Goal: Complete application form: Complete application form

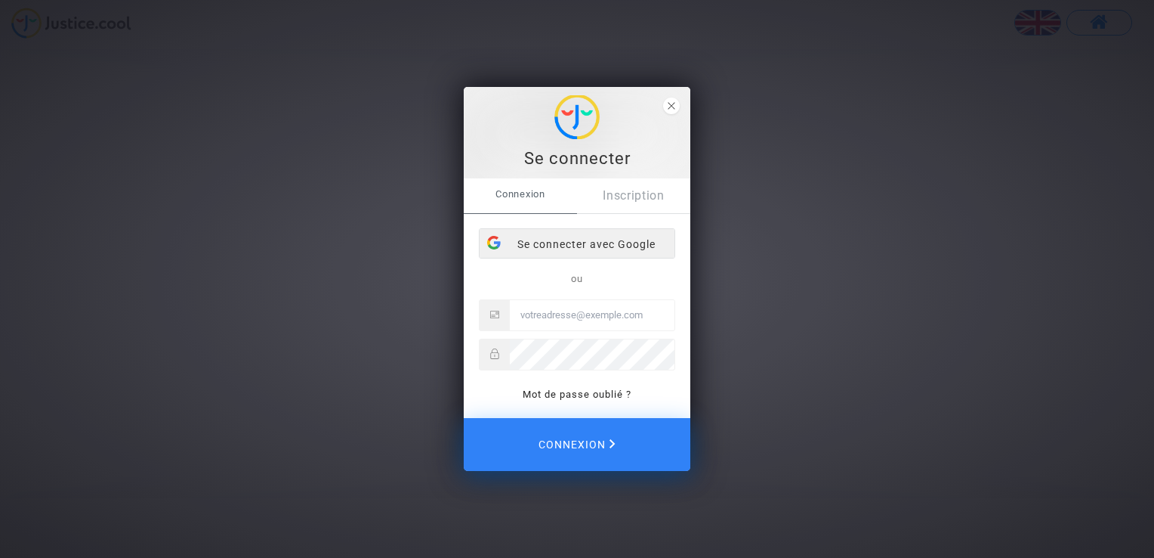
click at [589, 240] on div "Se connecter avec Google" at bounding box center [577, 244] width 195 height 30
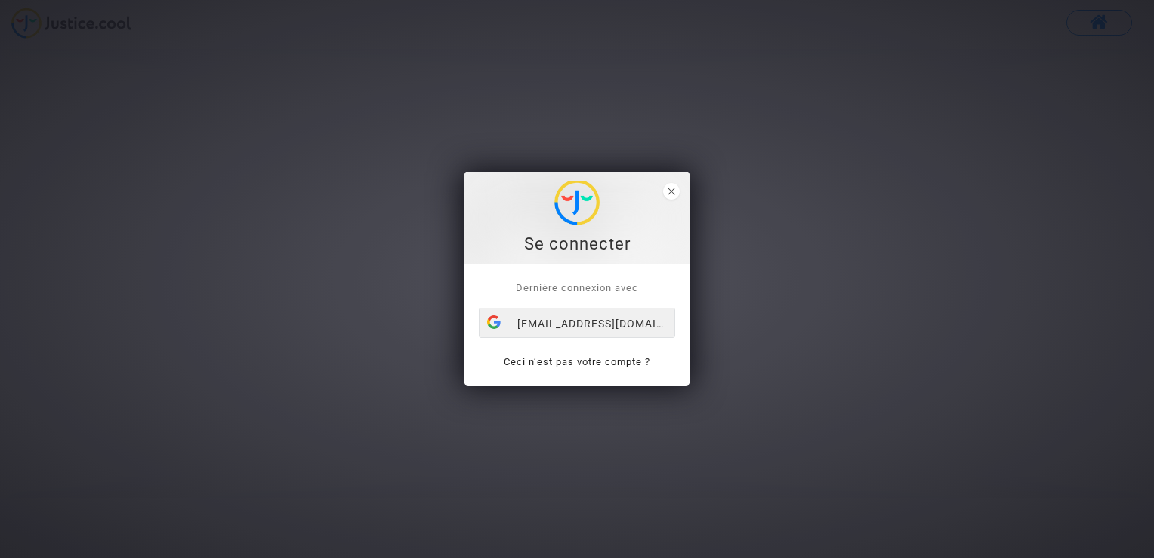
click at [598, 322] on div "[EMAIL_ADDRESS][DOMAIN_NAME]" at bounding box center [577, 323] width 195 height 30
click at [861, 162] on div "Se connecter Dernière connexion avec [EMAIL_ADDRESS][DOMAIN_NAME] Ceci n’est pa…" at bounding box center [577, 279] width 1154 height 558
click at [672, 187] on icon "close" at bounding box center [672, 191] width 8 height 8
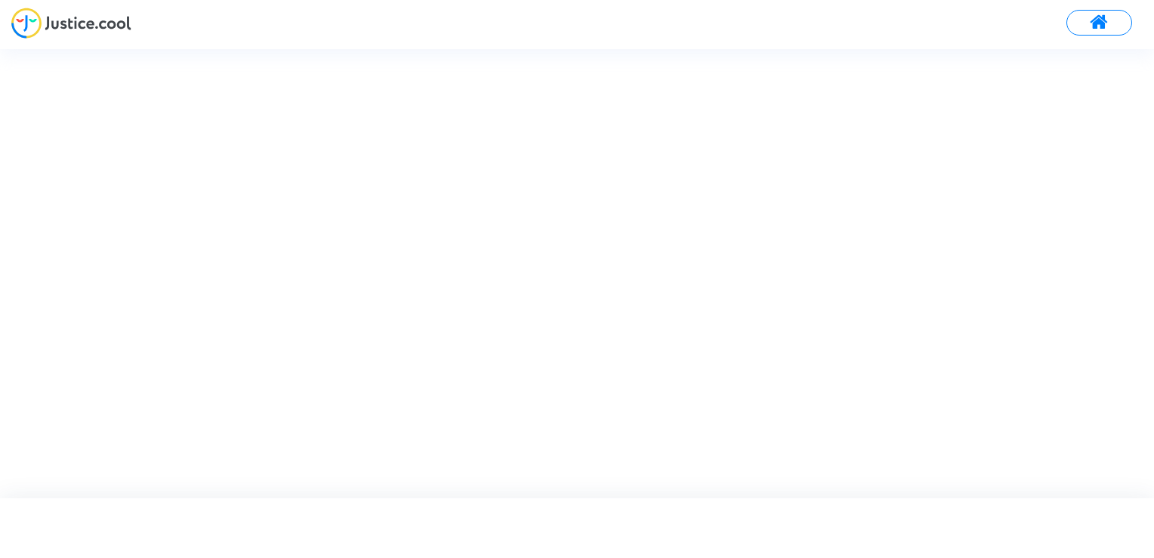
click at [1102, 20] on span at bounding box center [1099, 23] width 19 height 20
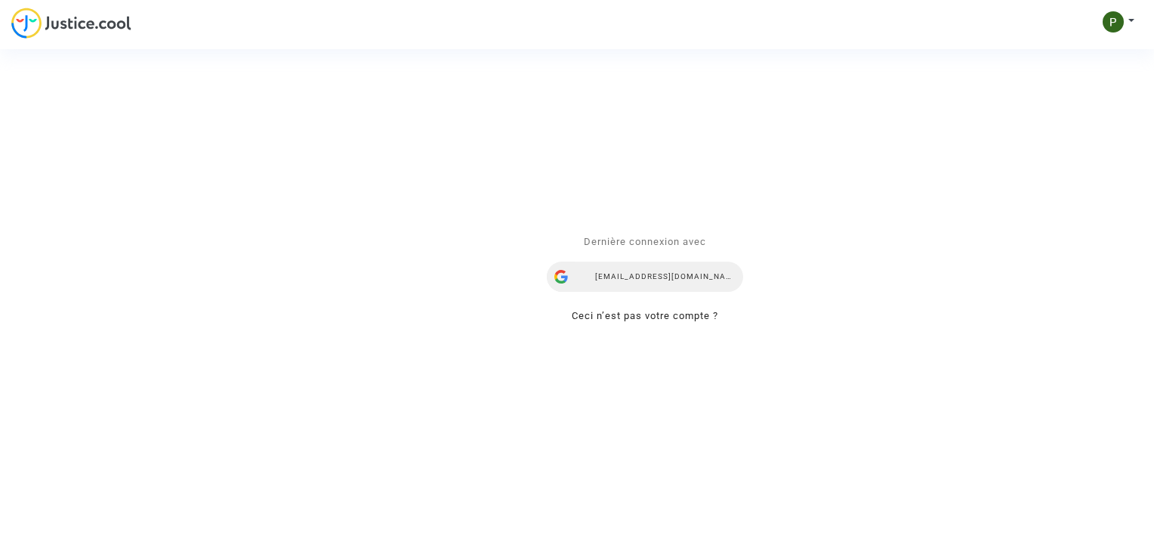
click at [646, 277] on div "[EMAIL_ADDRESS][DOMAIN_NAME]" at bounding box center [645, 277] width 196 height 30
click at [221, 193] on div "Se connecter Dernière connexion avec prescilia.pinto31@gmail.com Ceci n’est pas…" at bounding box center [577, 279] width 1154 height 558
click at [100, 42] on div "Se connecter Dernière connexion avec prescilia.pinto31@gmail.com Ceci n’est pas…" at bounding box center [577, 279] width 1154 height 558
click at [1114, 25] on div "Se connecter Dernière connexion avec prescilia.pinto31@gmail.com Ceci n’est pas…" at bounding box center [577, 279] width 1154 height 558
click at [1131, 26] on div "Se connecter Dernière connexion avec prescilia.pinto31@gmail.com Ceci n’est pas…" at bounding box center [577, 279] width 1154 height 558
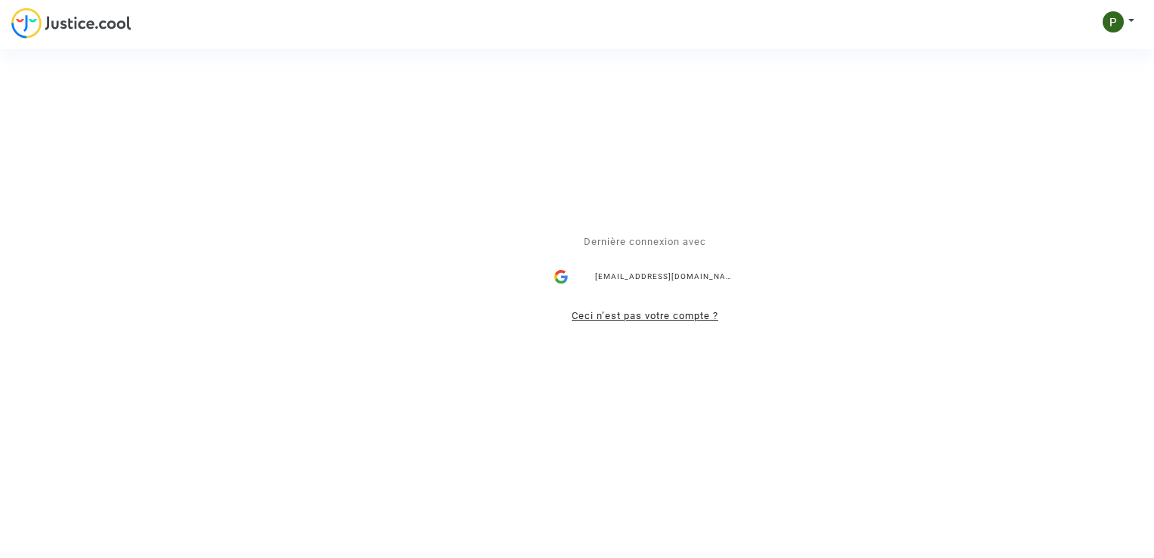
click at [607, 313] on link "Ceci n’est pas votre compte ?" at bounding box center [645, 316] width 147 height 11
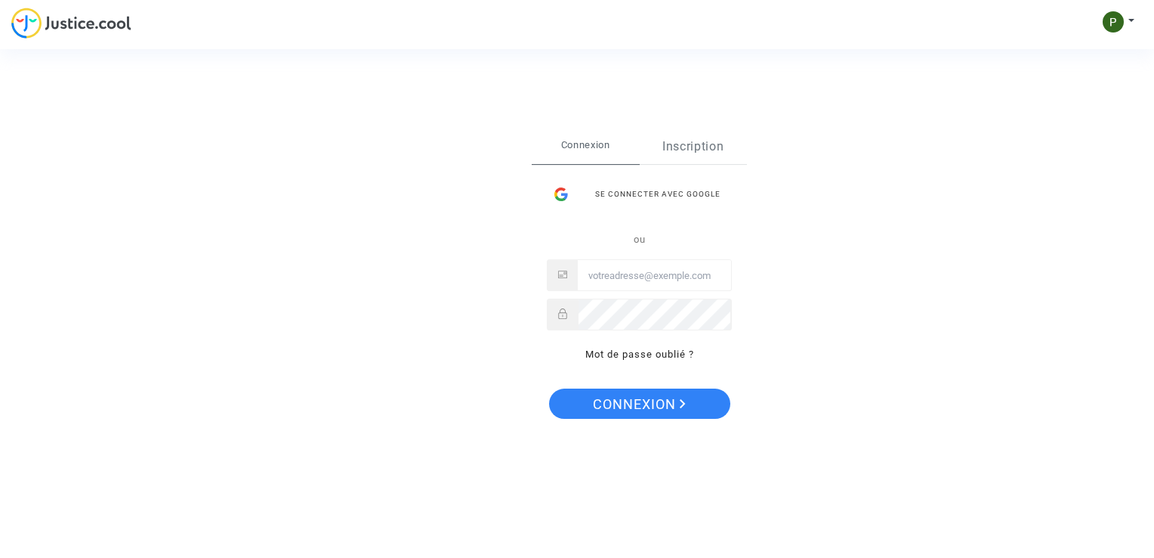
click at [692, 147] on link "Inscription" at bounding box center [694, 146] width 108 height 35
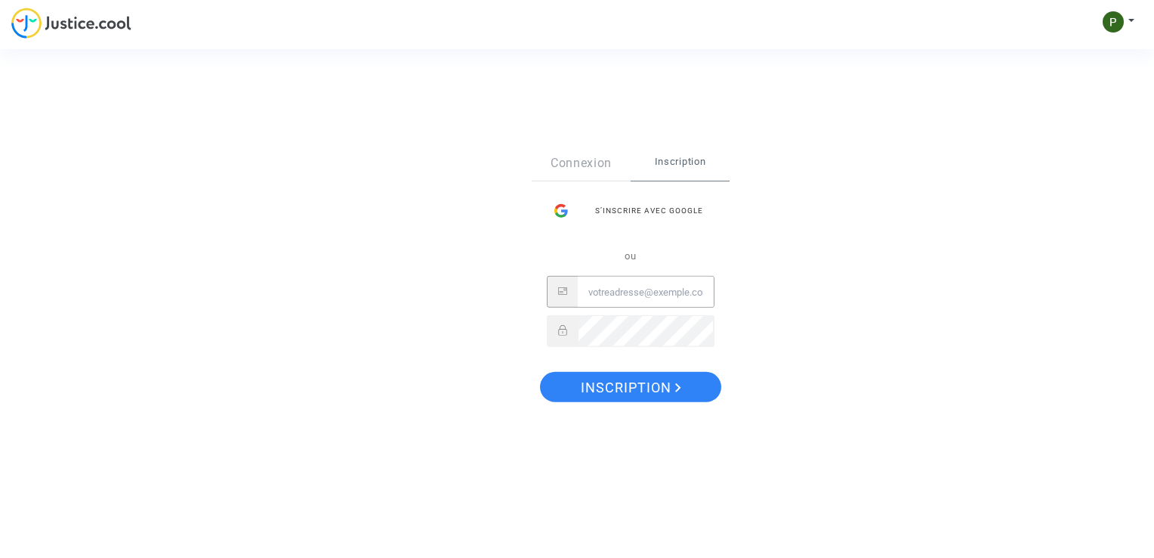
click at [650, 289] on input "Email" at bounding box center [646, 292] width 136 height 30
type input "[EMAIL_ADDRESS][DOMAIN_NAME]"
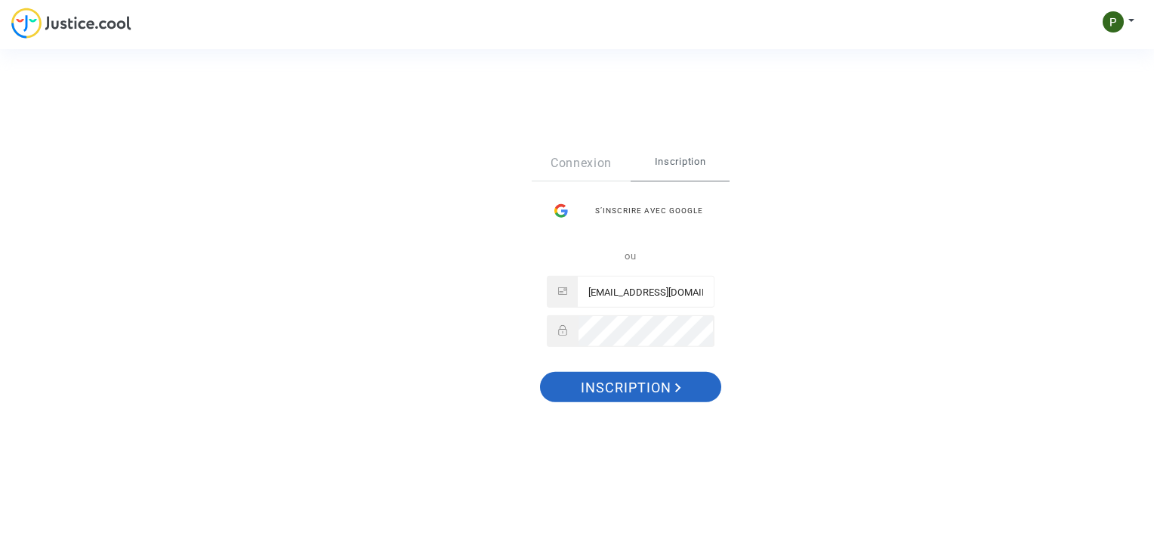
click at [669, 382] on span "Inscription" at bounding box center [631, 388] width 100 height 32
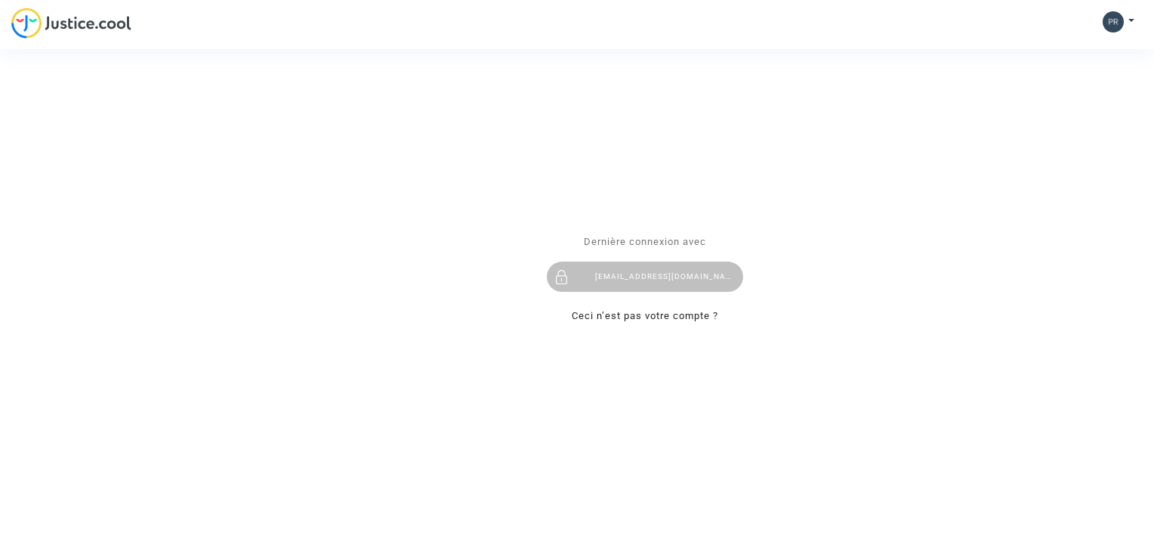
click at [1128, 23] on div "Se connecter Dernière connexion avec [EMAIL_ADDRESS][DOMAIN_NAME] Ceci n’est pa…" at bounding box center [577, 279] width 1154 height 558
click at [650, 269] on div "[EMAIL_ADDRESS][DOMAIN_NAME]" at bounding box center [645, 277] width 196 height 30
click at [645, 317] on link "Ceci n’est pas votre compte ?" at bounding box center [645, 316] width 147 height 11
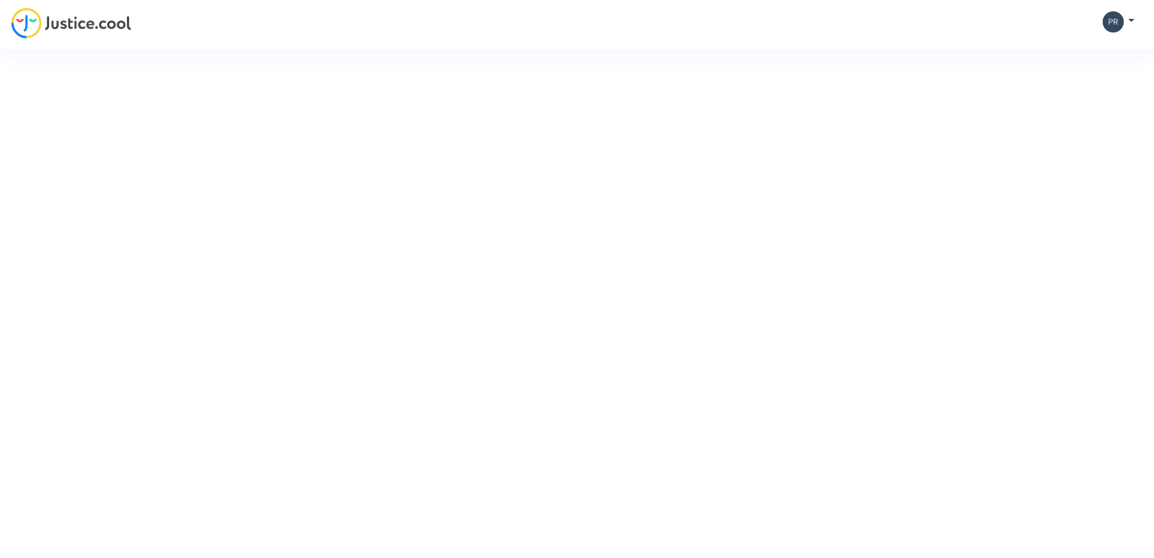
type input "[EMAIL_ADDRESS][DOMAIN_NAME]"
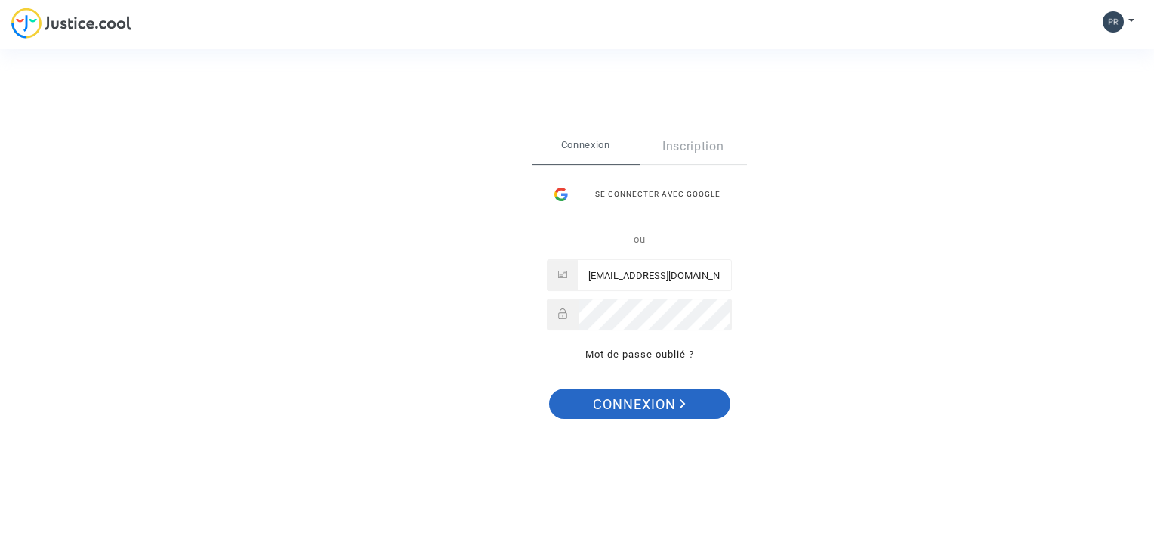
click at [688, 400] on button "Connexion" at bounding box center [639, 403] width 181 height 30
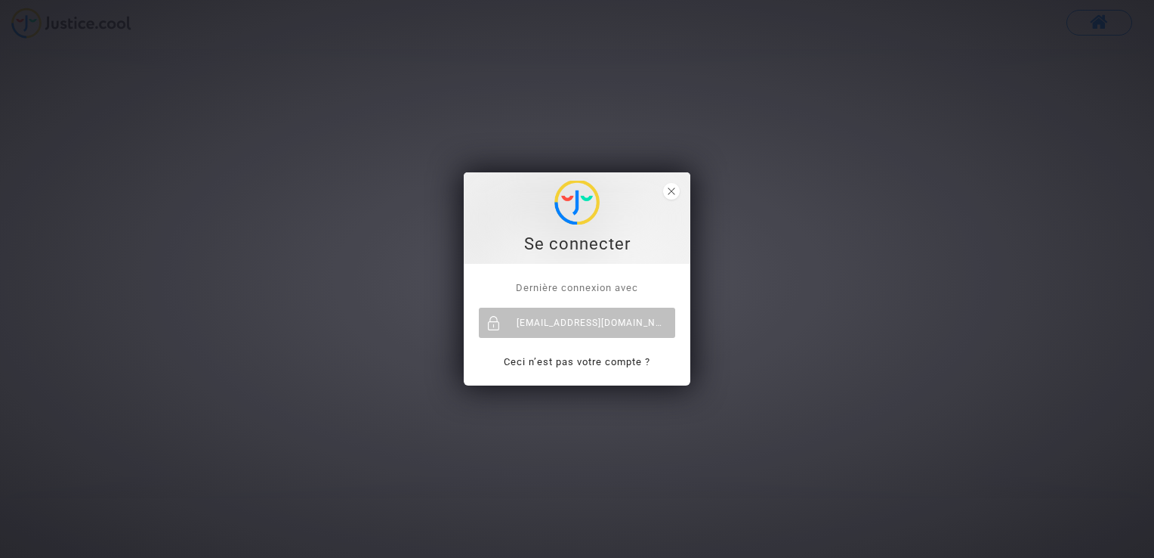
click at [579, 205] on img at bounding box center [577, 203] width 45 height 44
click at [579, 322] on div "[EMAIL_ADDRESS][DOMAIN_NAME]" at bounding box center [577, 322] width 196 height 30
click at [257, 224] on div "Se connecter Dernière connexion avec [EMAIL_ADDRESS][DOMAIN_NAME] Ceci n’est pa…" at bounding box center [577, 279] width 1154 height 558
click at [182, 100] on div "Se connecter Dernière connexion avec [EMAIL_ADDRESS][DOMAIN_NAME] Ceci n’est pa…" at bounding box center [577, 279] width 1154 height 558
drag, startPoint x: 182, startPoint y: 100, endPoint x: 1121, endPoint y: 85, distance: 939.2
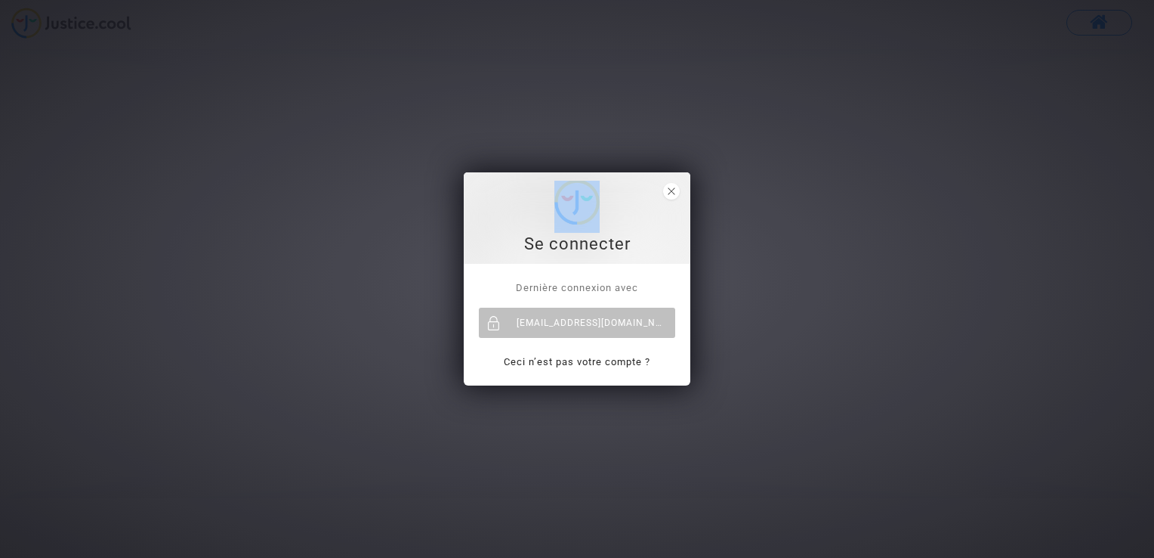
click at [1121, 85] on div "Se connecter Dernière connexion avec [EMAIL_ADDRESS][DOMAIN_NAME] Ceci n’est pa…" at bounding box center [577, 279] width 1154 height 558
click at [668, 191] on icon "close" at bounding box center [672, 191] width 8 height 8
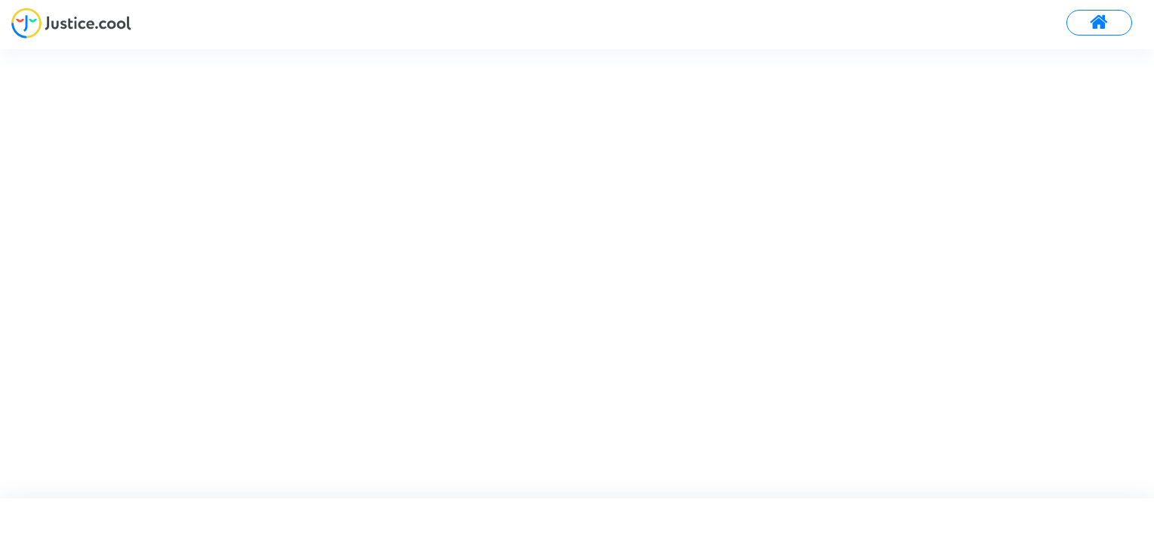
click at [69, 20] on img at bounding box center [71, 23] width 120 height 31
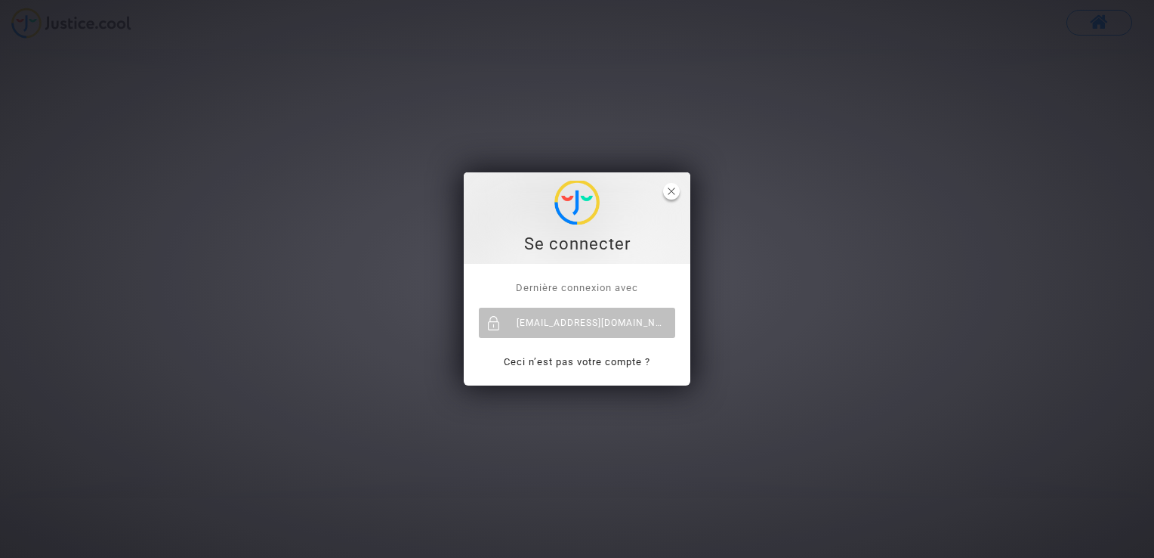
click at [666, 187] on span "close" at bounding box center [671, 191] width 17 height 17
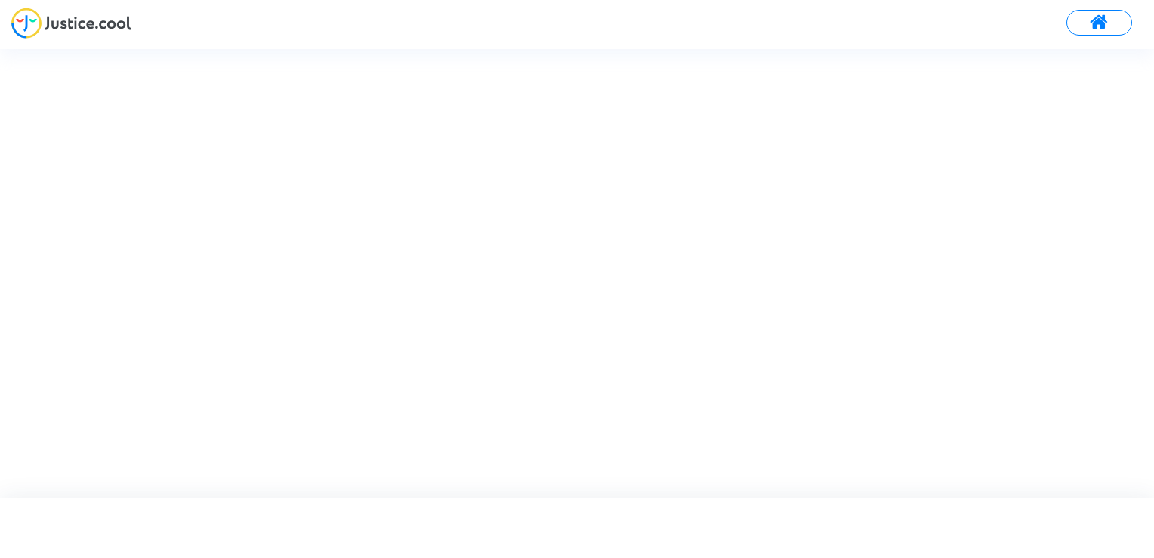
click at [1093, 17] on span at bounding box center [1099, 23] width 19 height 20
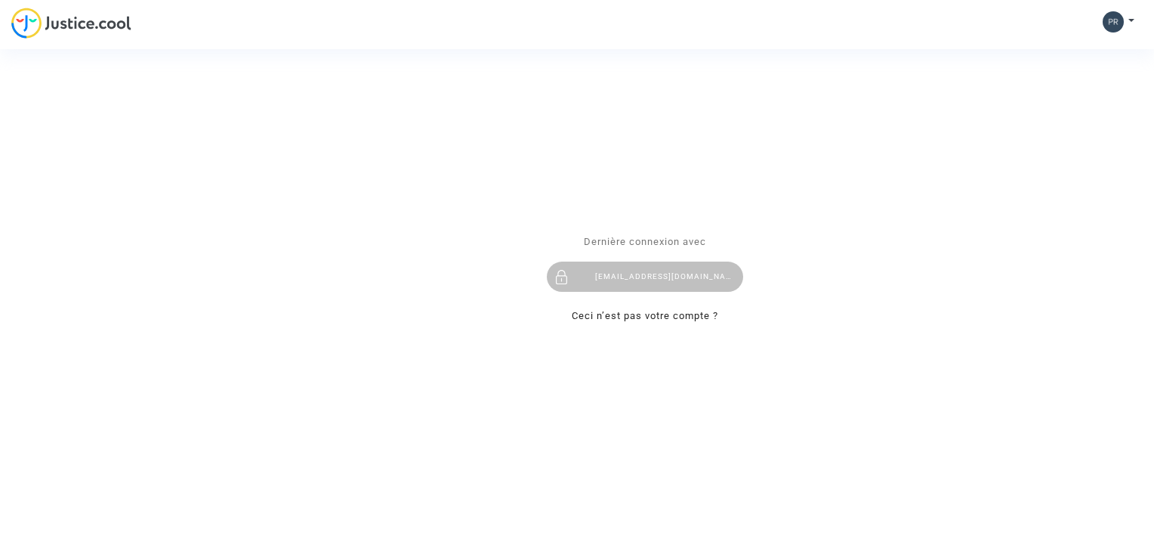
click at [1127, 20] on div "Se connecter Dernière connexion avec prescilia.pinto31@gmail.com Ceci n’est pas…" at bounding box center [577, 279] width 1154 height 558
click at [1132, 20] on div "Se connecter Dernière connexion avec prescilia.pinto31@gmail.com Ceci n’est pas…" at bounding box center [577, 279] width 1154 height 558
click at [620, 318] on link "Ceci n’est pas votre compte ?" at bounding box center [645, 316] width 147 height 11
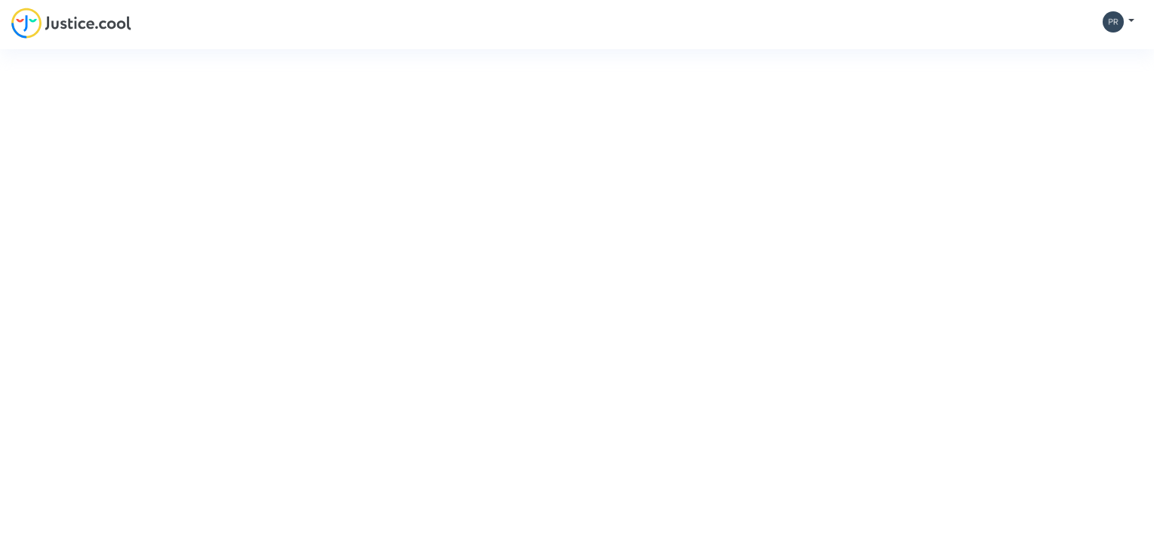
type input "[EMAIL_ADDRESS][DOMAIN_NAME]"
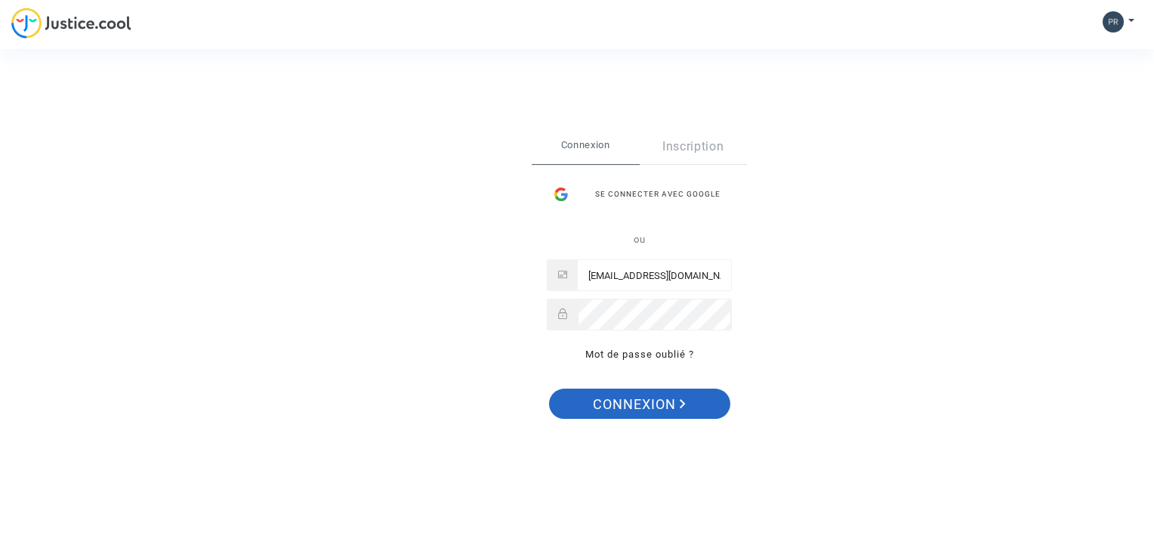
click at [638, 405] on span "Connexion" at bounding box center [639, 404] width 93 height 32
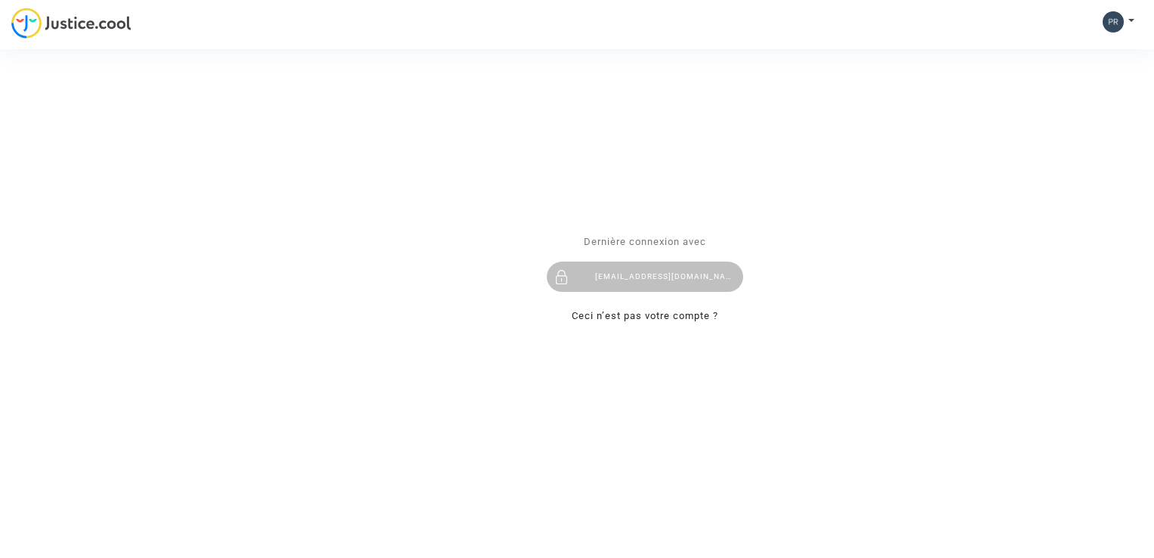
click at [82, 20] on div "Se connecter Dernière connexion avec [EMAIL_ADDRESS][DOMAIN_NAME] Ceci n’est pa…" at bounding box center [577, 279] width 1154 height 558
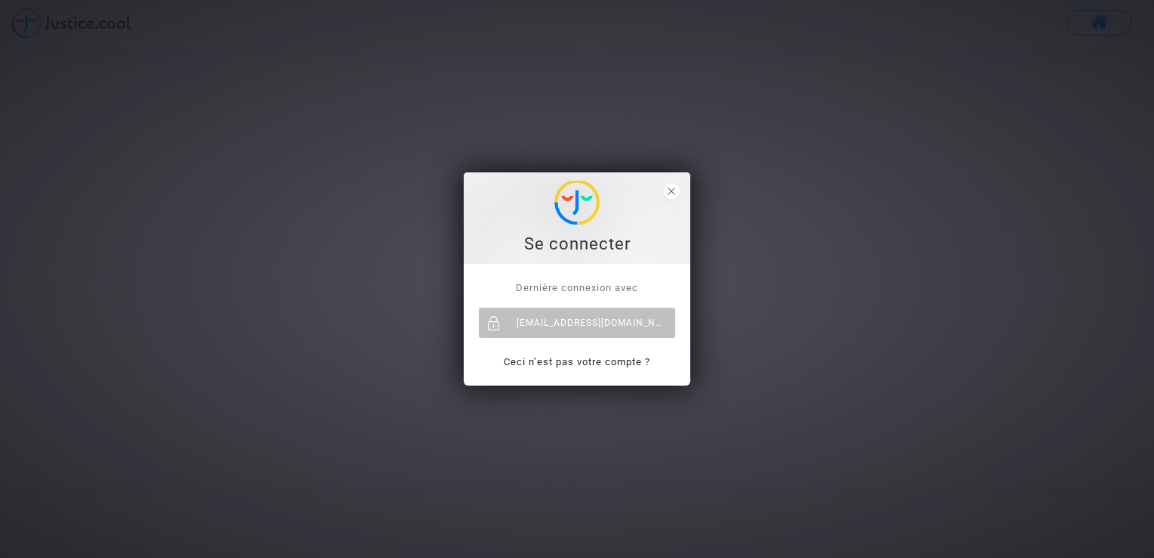
click at [861, 147] on div "Se connecter Dernière connexion avec [EMAIL_ADDRESS][DOMAIN_NAME] Ceci n’est pa…" at bounding box center [577, 279] width 1154 height 558
click at [601, 323] on div "[EMAIL_ADDRESS][DOMAIN_NAME]" at bounding box center [577, 322] width 196 height 30
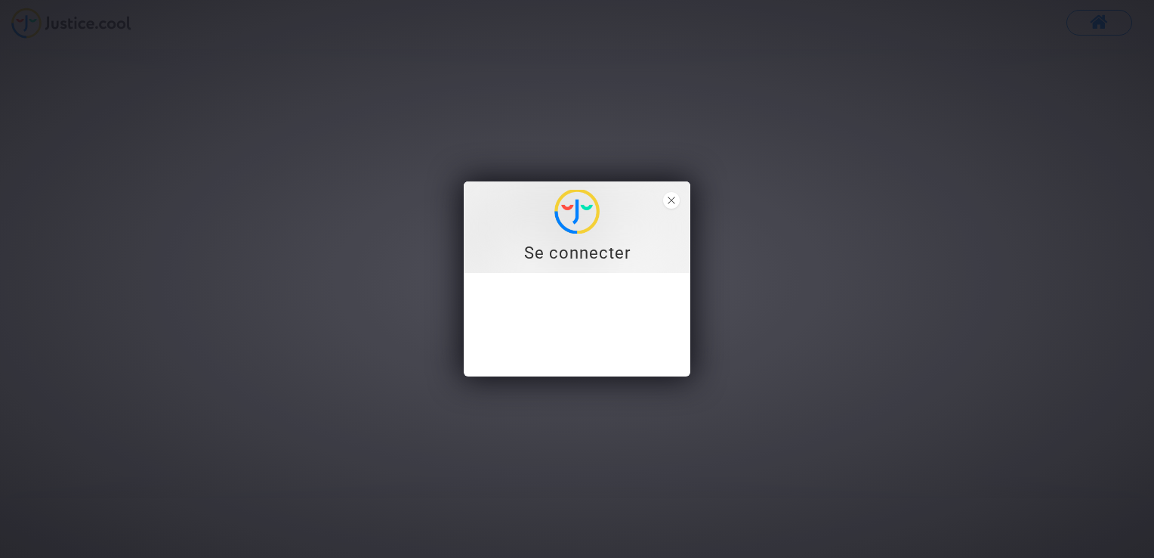
click at [801, 195] on div "Se connecter Dernière connexion avec prescilia.pinto31@gmail.com Ceci n’est pas…" at bounding box center [577, 279] width 1154 height 558
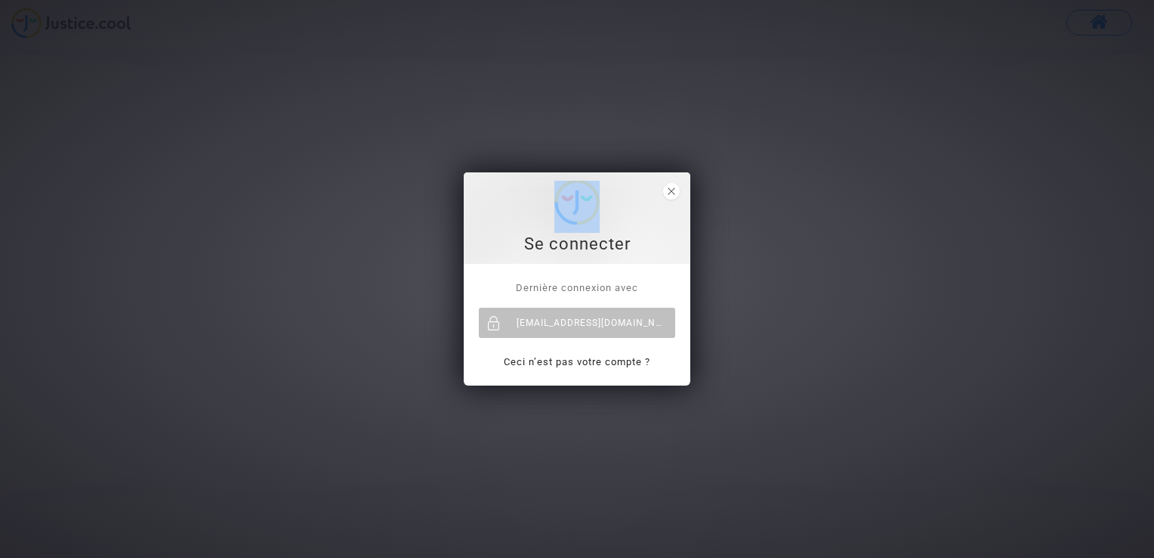
click at [675, 194] on form "Se connecter Dernière connexion avec prescilia.pinto31@gmail.com Ceci n’est pas…" at bounding box center [577, 279] width 227 height 214
click at [675, 194] on icon "close" at bounding box center [672, 191] width 8 height 8
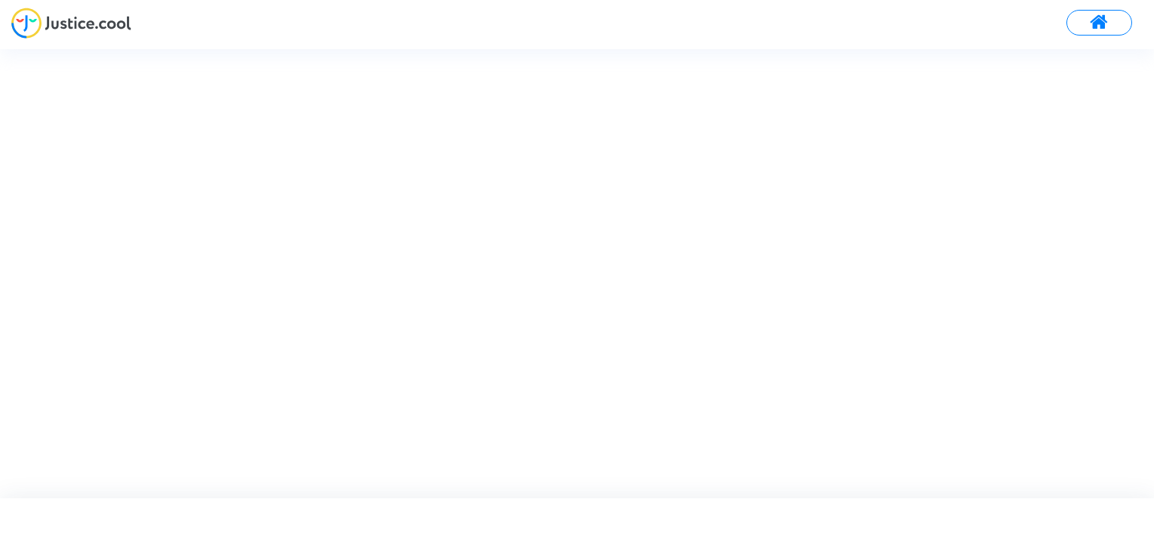
click at [1104, 31] on span at bounding box center [1099, 23] width 19 height 20
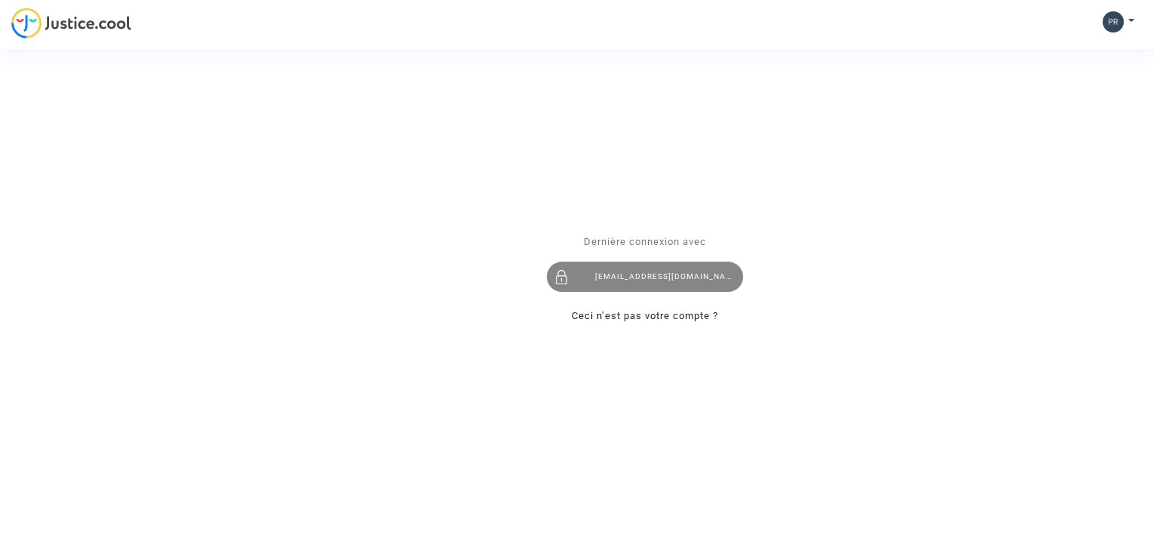
click at [635, 283] on div "[EMAIL_ADDRESS][DOMAIN_NAME]" at bounding box center [645, 277] width 196 height 30
